Goal: Find contact information: Find contact information

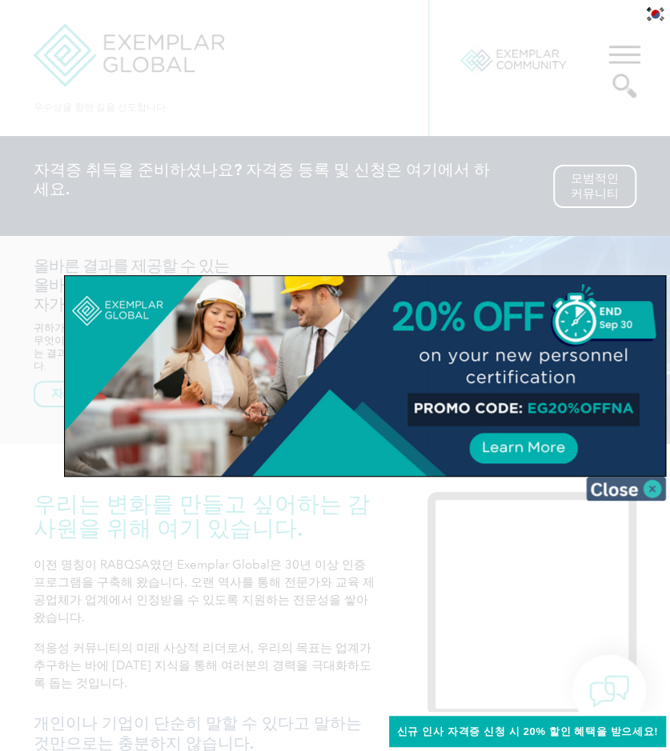
click at [647, 483] on img at bounding box center [626, 489] width 80 height 24
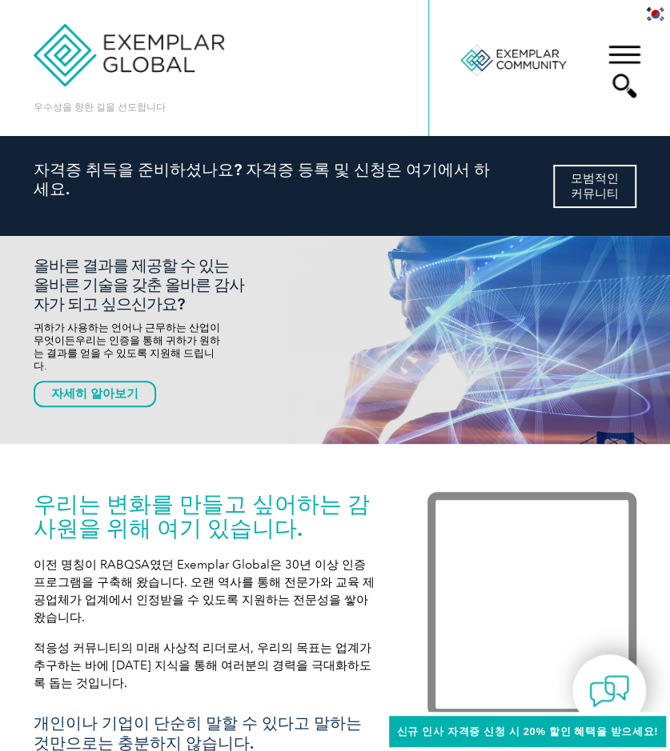
click at [575, 178] on font "모범적인" at bounding box center [595, 178] width 48 height 14
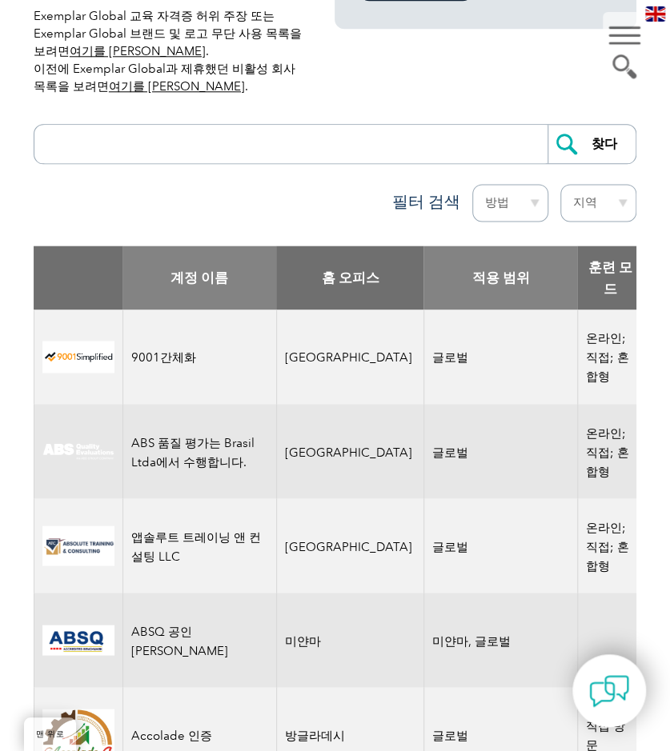
scroll to position [579, 0]
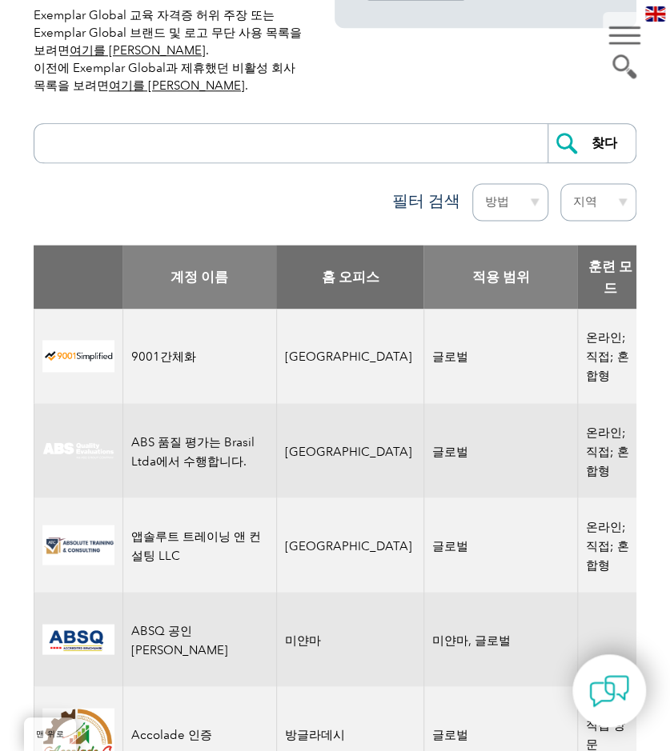
click at [454, 134] on input "search" at bounding box center [294, 143] width 505 height 38
type input "ㅁ"
type input "A"
click at [594, 131] on input "찾다" at bounding box center [591, 143] width 88 height 38
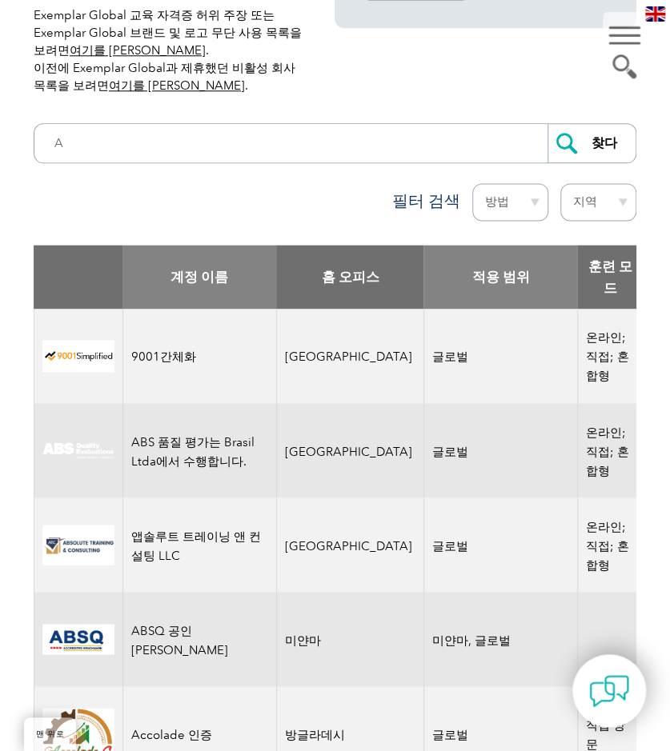
click at [525, 198] on select "방법 온라인 직접 방문 블렌딩 식" at bounding box center [510, 202] width 76 height 38
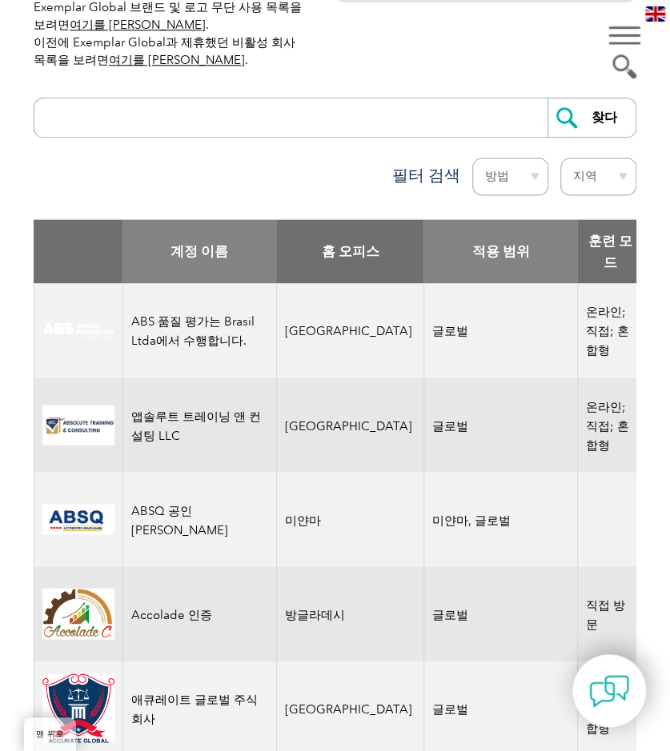
scroll to position [606, 0]
click at [509, 174] on select "방법 온라인 직접 방문 블렌딩 식" at bounding box center [510, 176] width 76 height 38
click at [583, 174] on select "지역 호주 바레인 방글라데시 브라질 캐나다 콜롬비아 도미니카 공화국 이집트 인도 인도네시아 공화국 아일랜드 요르단 대한민국 말레이시아 몰타 멕…" at bounding box center [598, 176] width 76 height 38
select select "[GEOGRAPHIC_DATA], Republic of"
click at [560, 157] on select "지역 호주 바레인 방글라데시 브라질 캐나다 콜롬비아 도미니카 공화국 이집트 인도 인도네시아 공화국 아일랜드 요르단 대한민국 말레이시아 몰타 멕…" at bounding box center [598, 176] width 76 height 38
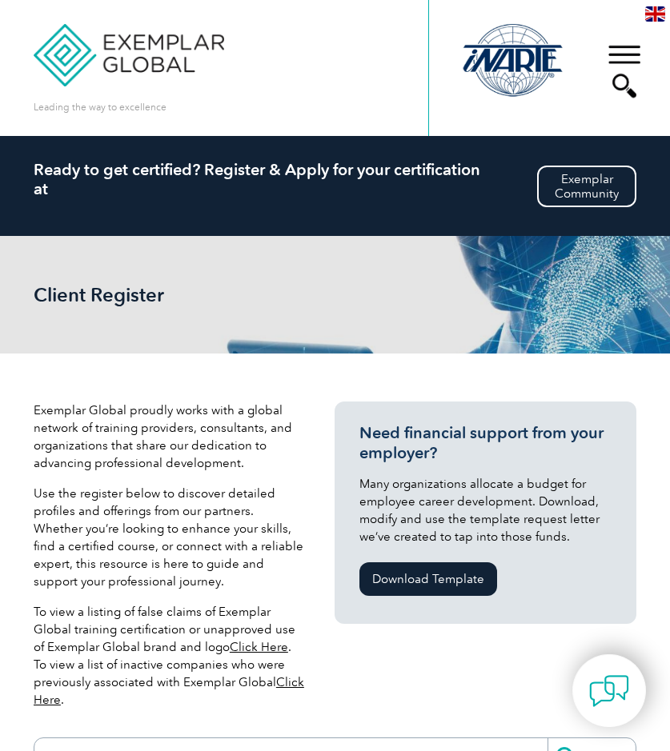
select select "[GEOGRAPHIC_DATA], Republic of"
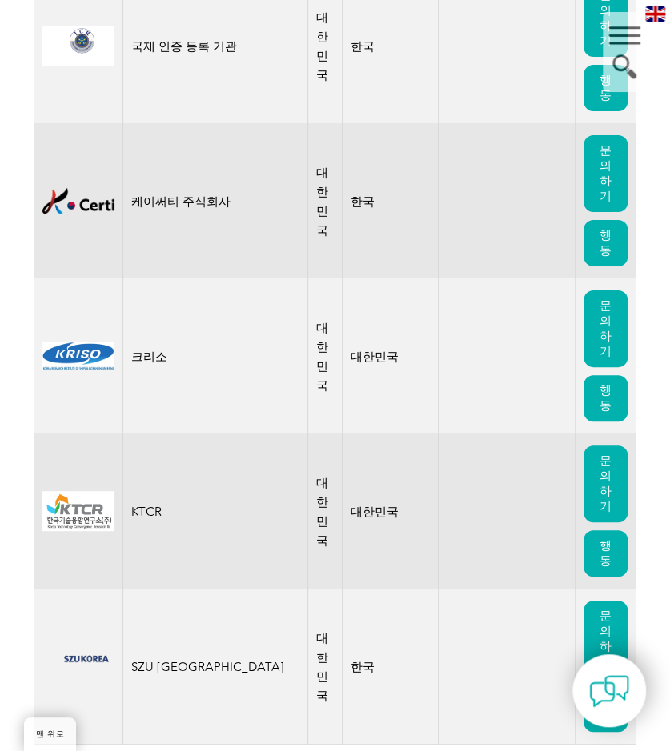
scroll to position [1748, 0]
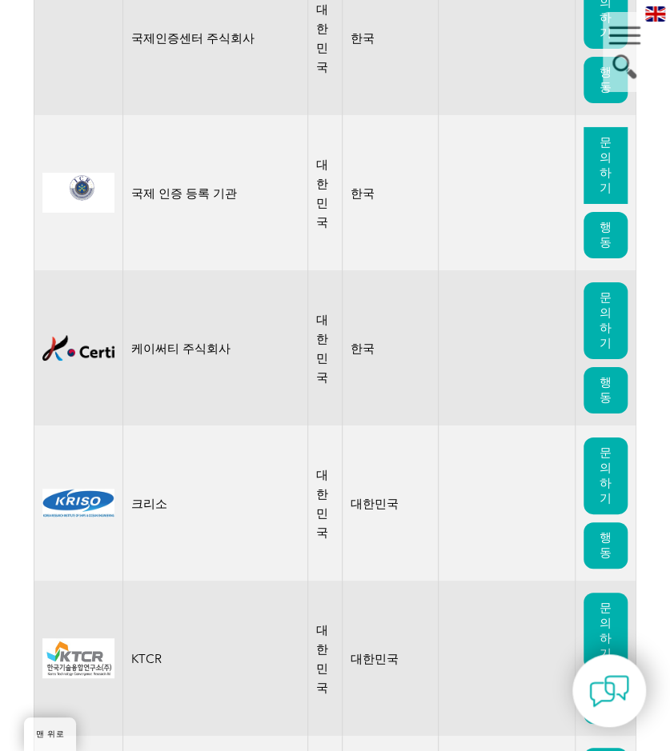
click at [599, 194] on font "문의하기" at bounding box center [605, 165] width 12 height 60
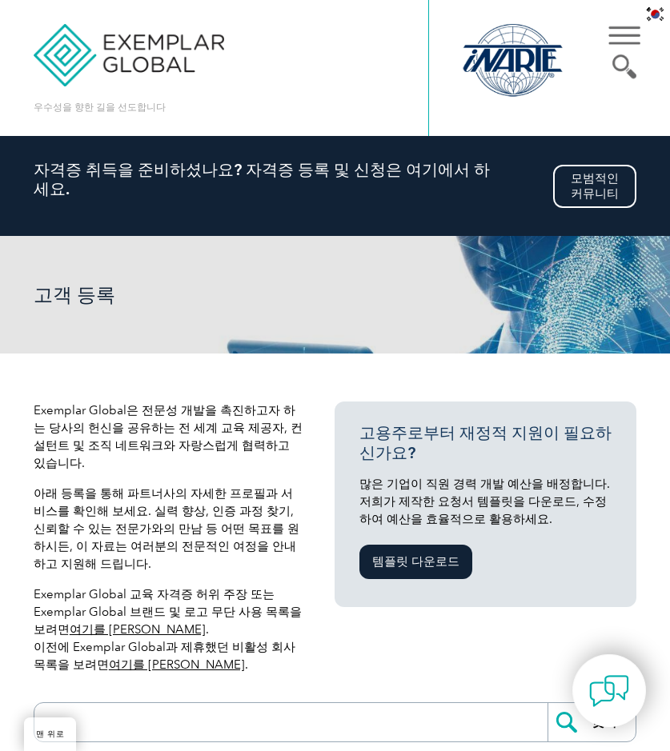
select select "[GEOGRAPHIC_DATA], Republic of"
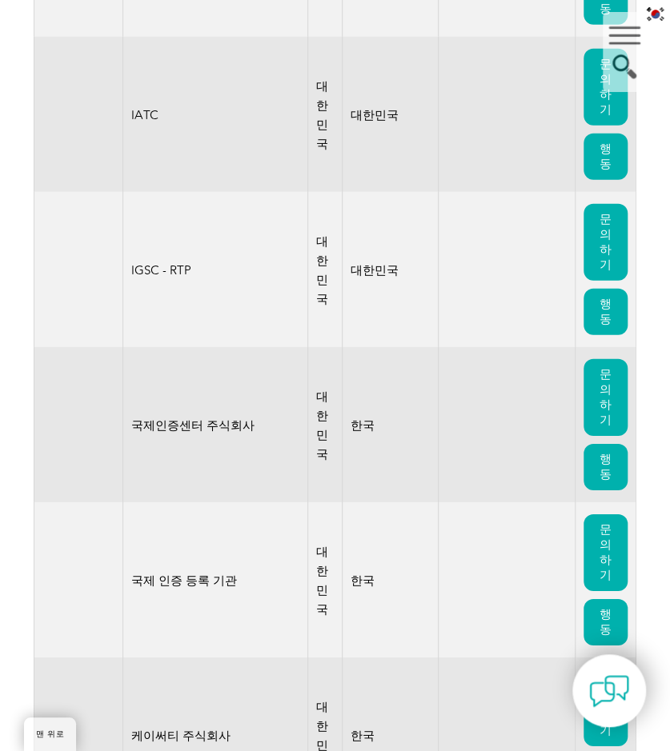
scroll to position [1362, 0]
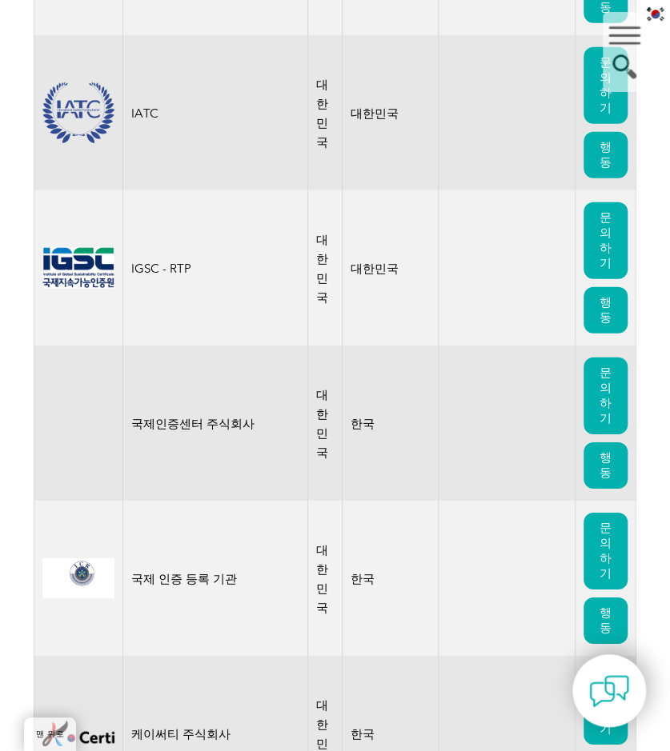
click at [99, 598] on img at bounding box center [78, 578] width 72 height 39
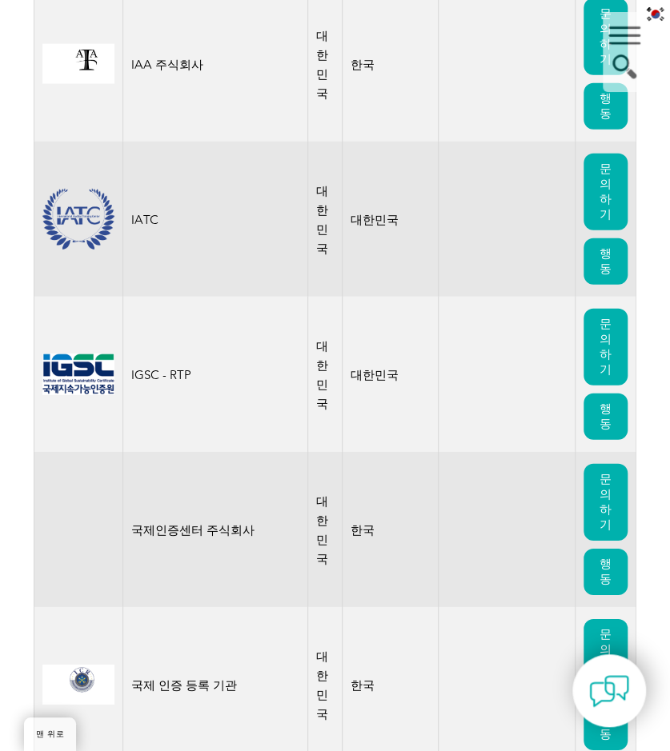
scroll to position [1255, 0]
